Goal: Task Accomplishment & Management: Manage account settings

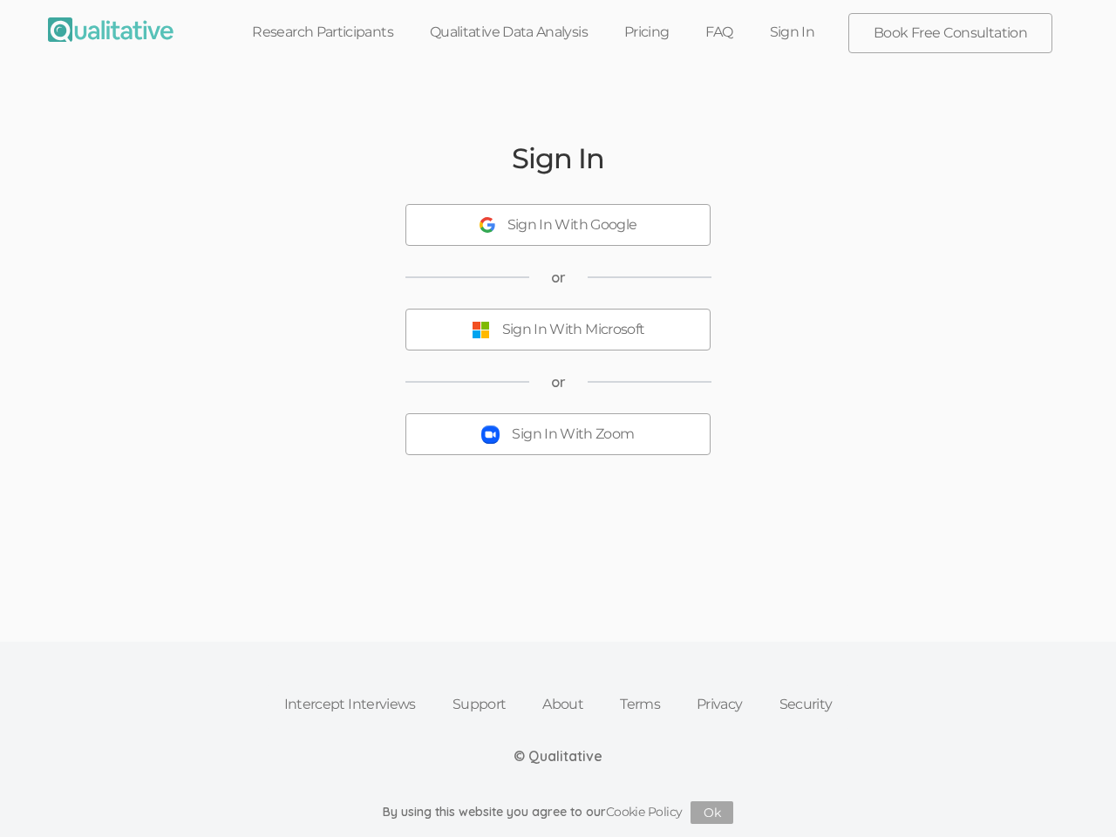
click at [558, 419] on button "Sign In With Zoom" at bounding box center [558, 434] width 305 height 42
click at [558, 225] on div "Sign In With Google" at bounding box center [573, 225] width 130 height 20
click at [558, 330] on div "Sign In With Microsoft" at bounding box center [573, 330] width 143 height 20
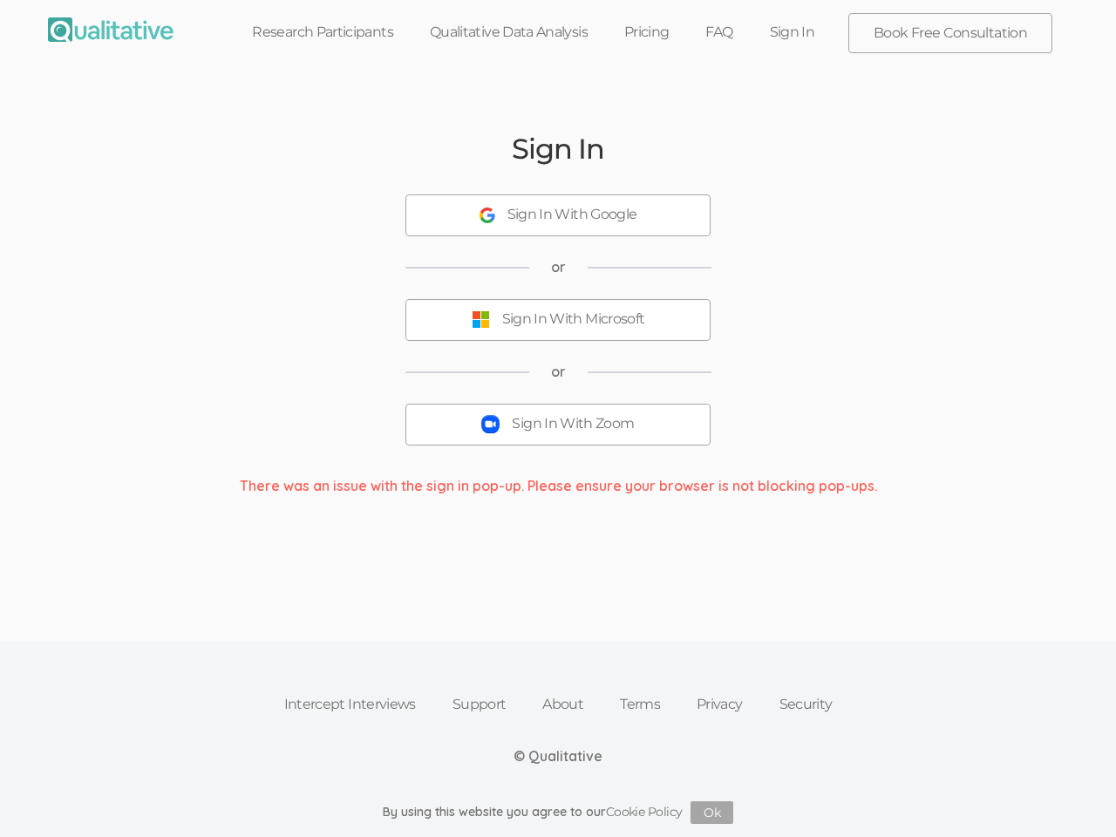
click at [558, 434] on div "Sign In With Zoom" at bounding box center [573, 424] width 122 height 20
click at [713, 813] on button "Ok" at bounding box center [712, 812] width 43 height 23
